Goal: Browse casually: Explore the website without a specific task or goal

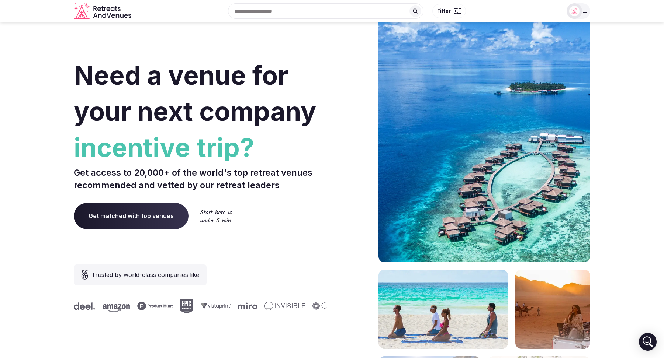
click at [269, 16] on div "Recent searches Tulum, [PERSON_NAME][GEOGRAPHIC_DATA], [GEOGRAPHIC_DATA] [GEOGR…" at bounding box center [348, 11] width 428 height 32
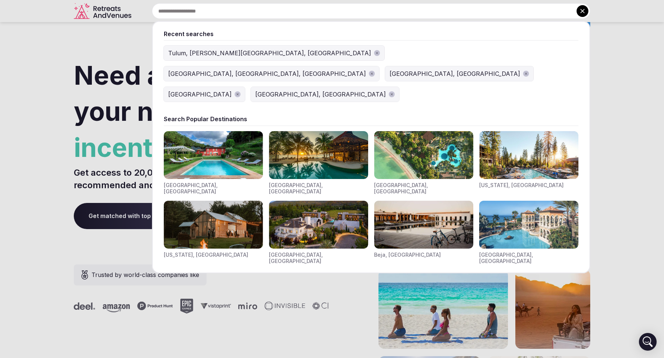
click at [585, 16] on button at bounding box center [582, 11] width 12 height 12
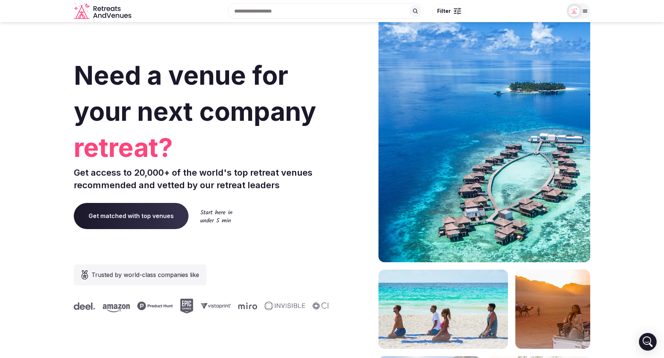
click at [452, 10] on button "Filter" at bounding box center [449, 11] width 34 height 14
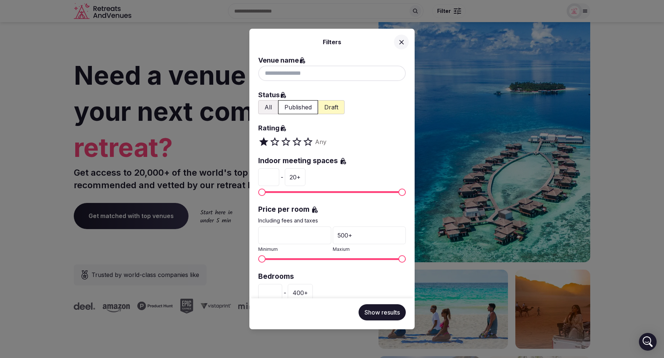
click at [316, 76] on input at bounding box center [332, 73] width 148 height 15
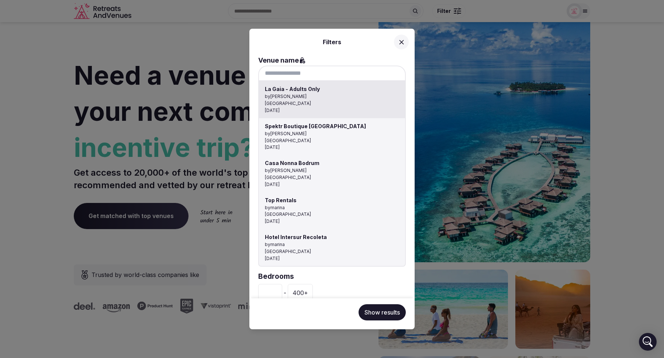
click at [401, 43] on div at bounding box center [332, 179] width 664 height 358
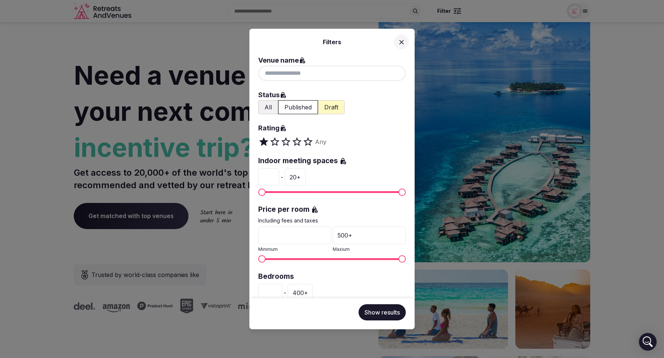
click at [401, 43] on icon at bounding box center [402, 42] width 8 height 8
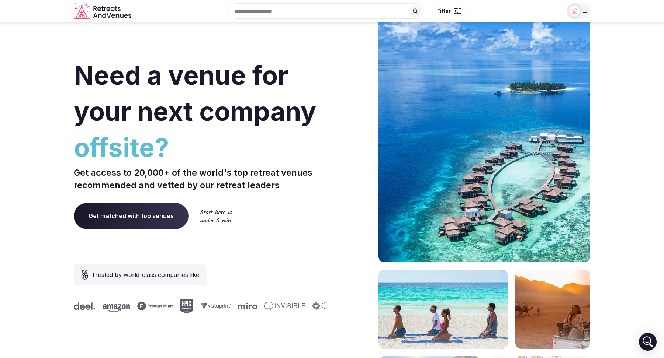
click at [585, 15] on div at bounding box center [578, 10] width 24 height 15
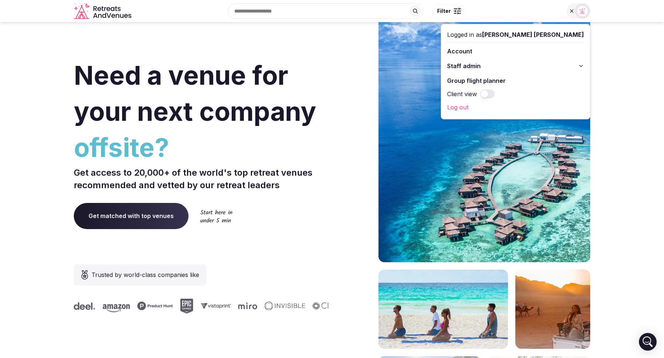
click at [578, 67] on button "Staff admin" at bounding box center [515, 66] width 137 height 12
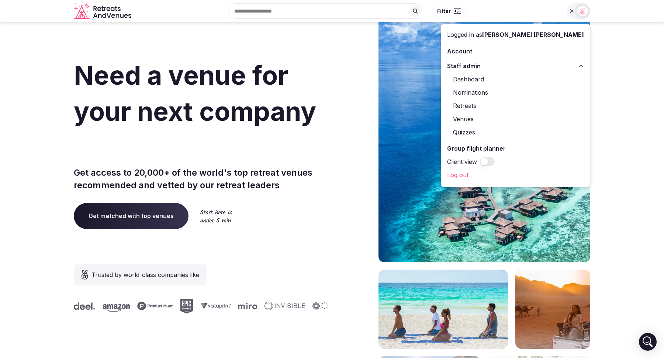
click at [578, 67] on button "Staff admin" at bounding box center [515, 66] width 137 height 12
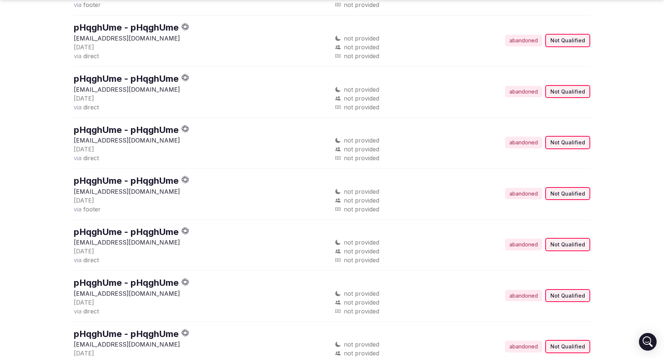
scroll to position [854, 0]
